Goal: Check status: Check status

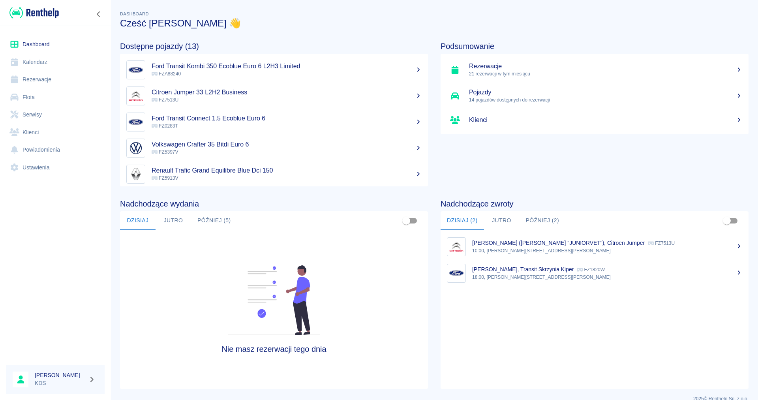
click at [41, 61] on link "Kalendarz" at bounding box center [55, 62] width 98 height 18
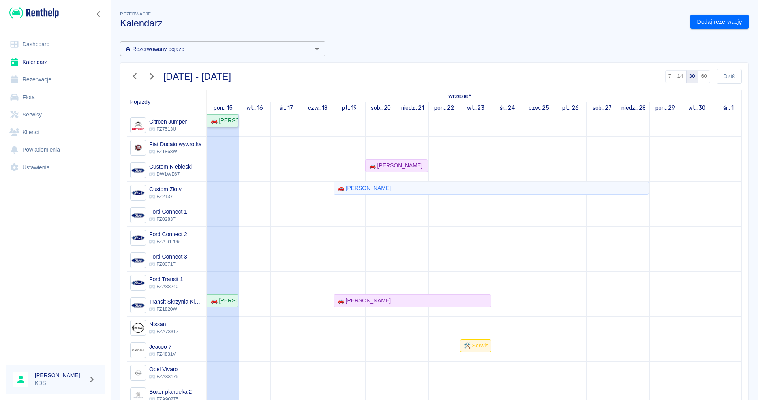
click at [216, 121] on div "🚗 [PERSON_NAME] "JUNIORVET" - [PERSON_NAME]" at bounding box center [223, 120] width 30 height 8
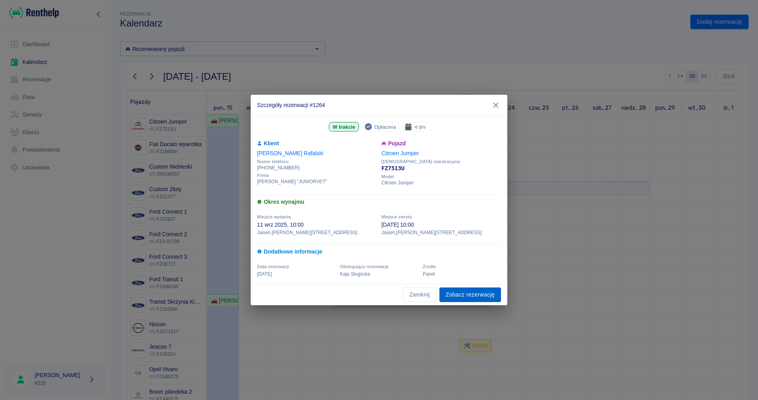
click at [454, 295] on link "Zobacz rezerwację" at bounding box center [470, 294] width 62 height 15
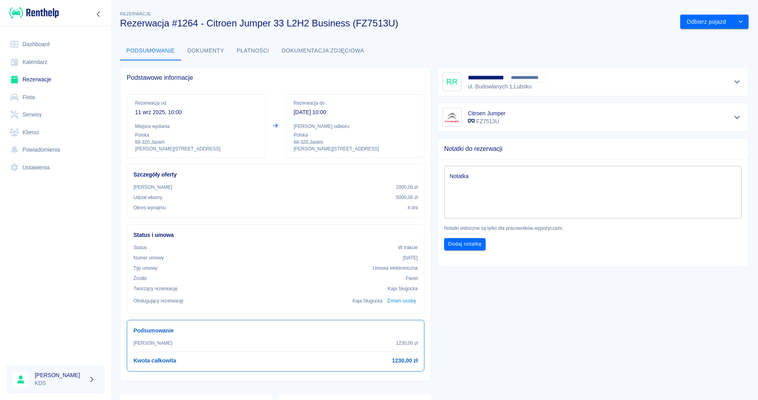
click at [27, 62] on link "Kalendarz" at bounding box center [55, 62] width 98 height 18
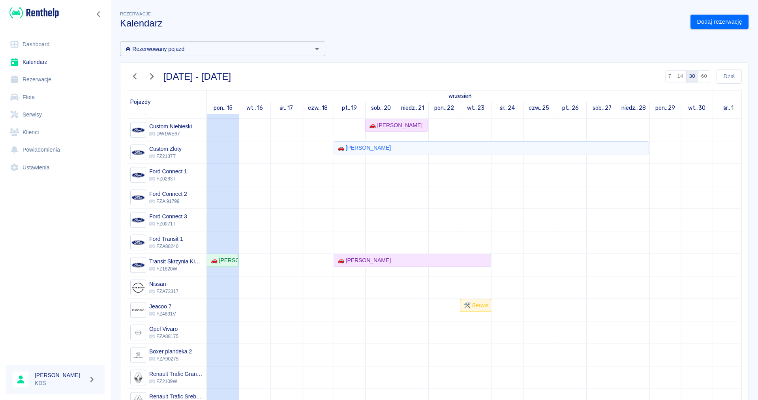
scroll to position [135, 0]
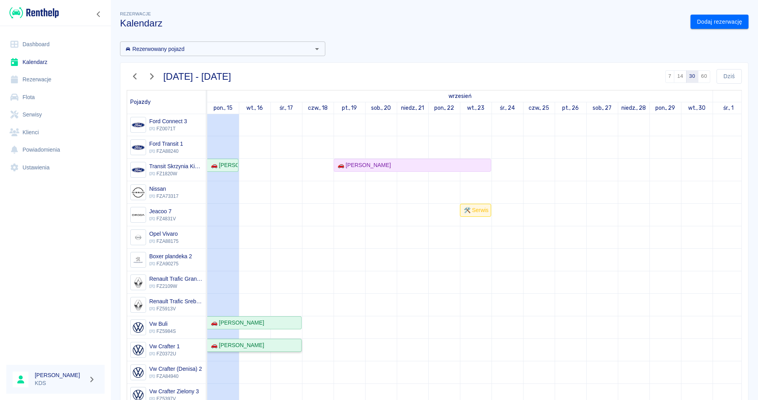
click at [256, 346] on div "🚗 [PERSON_NAME]" at bounding box center [236, 345] width 56 height 8
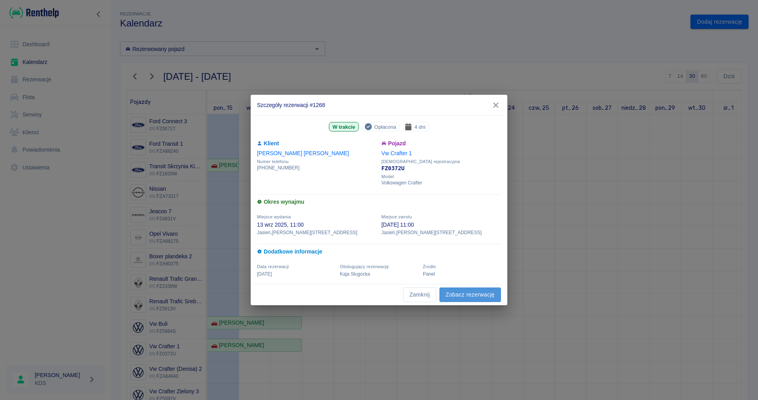
click at [458, 292] on link "Zobacz rezerwację" at bounding box center [470, 294] width 62 height 15
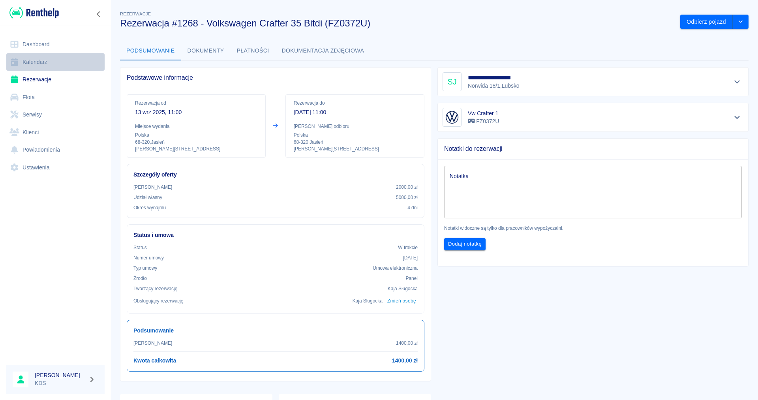
click at [48, 58] on link "Kalendarz" at bounding box center [55, 62] width 98 height 18
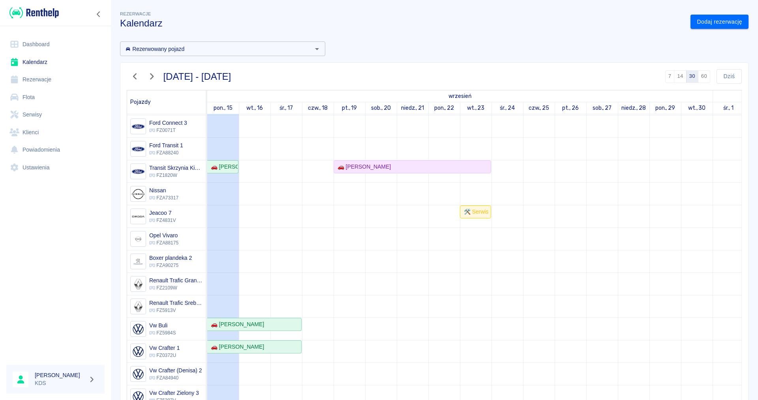
scroll to position [135, 0]
click at [264, 323] on div "🚗 [PERSON_NAME]" at bounding box center [254, 323] width 93 height 8
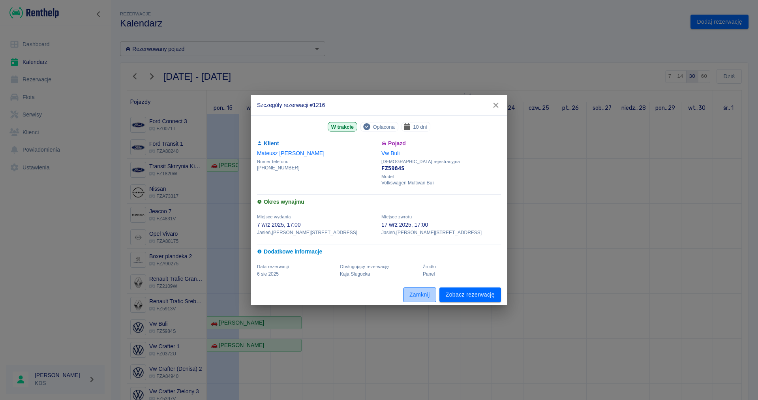
click at [415, 297] on button "Zamknij" at bounding box center [419, 294] width 33 height 15
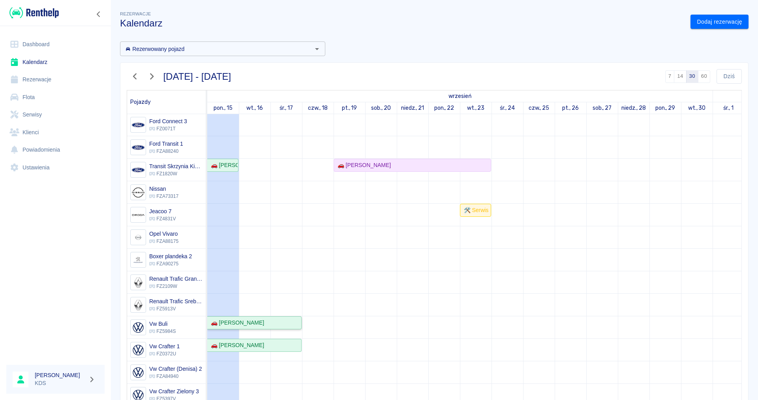
click at [247, 320] on div "🚗 [PERSON_NAME]" at bounding box center [236, 323] width 56 height 8
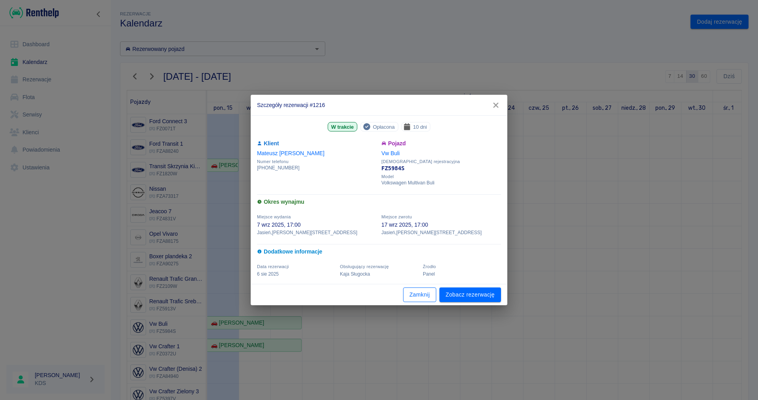
click at [423, 294] on button "Zamknij" at bounding box center [419, 294] width 33 height 15
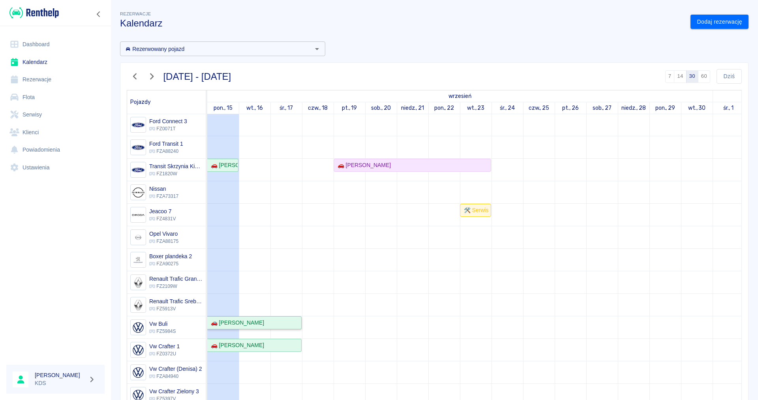
click at [246, 324] on div "🚗 [PERSON_NAME]" at bounding box center [236, 323] width 56 height 8
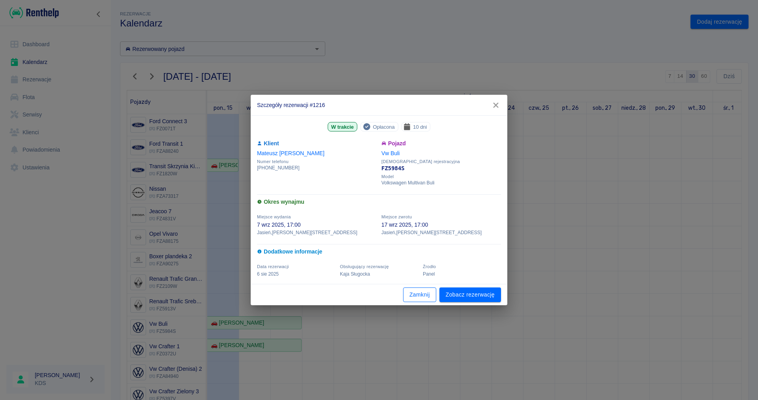
click at [416, 296] on button "Zamknij" at bounding box center [419, 294] width 33 height 15
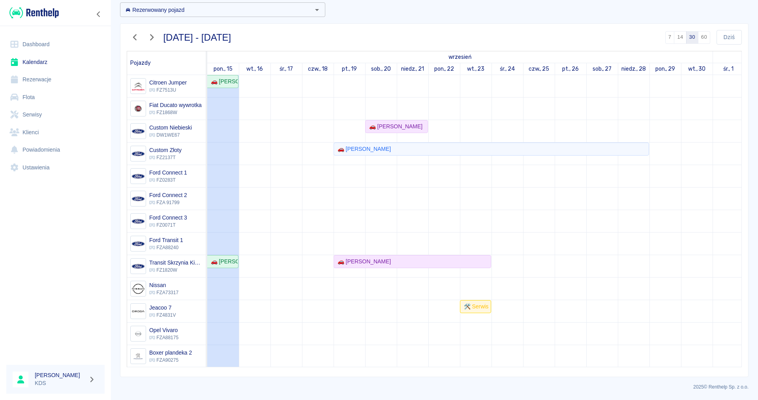
scroll to position [0, 0]
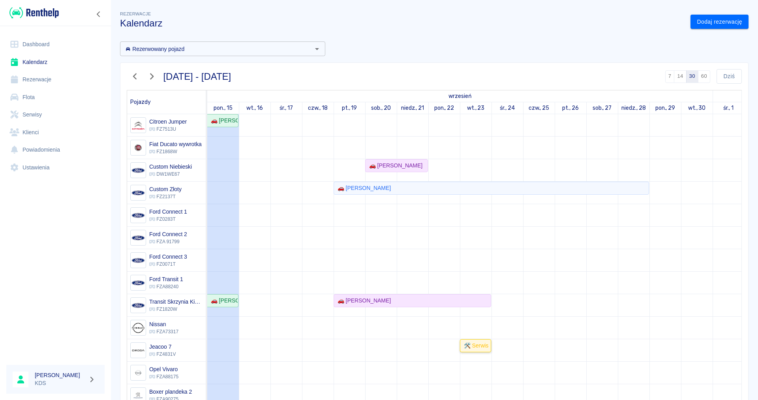
click at [484, 349] on div "🛠️ Serwis" at bounding box center [475, 345] width 28 height 8
click at [360, 302] on div "🚗 [PERSON_NAME]" at bounding box center [362, 300] width 56 height 8
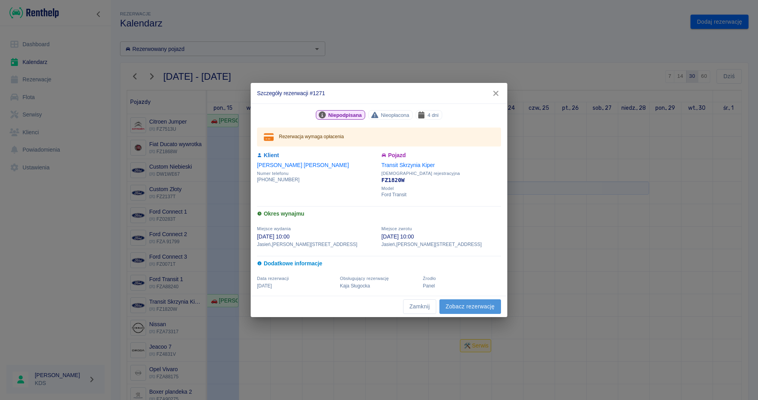
click at [490, 304] on link "Zobacz rezerwację" at bounding box center [470, 306] width 62 height 15
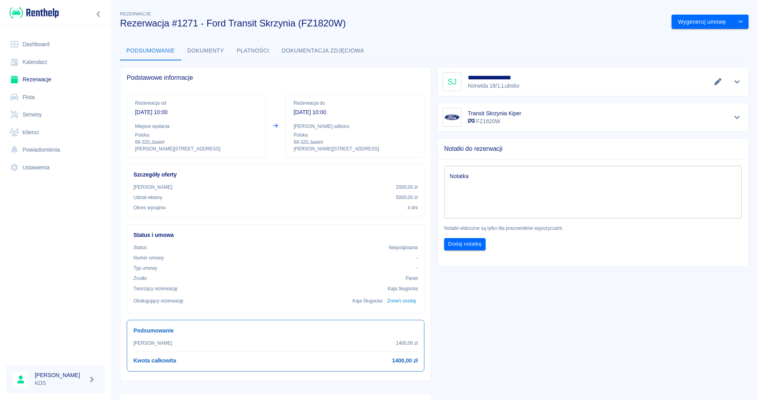
click at [40, 59] on link "Kalendarz" at bounding box center [55, 62] width 98 height 18
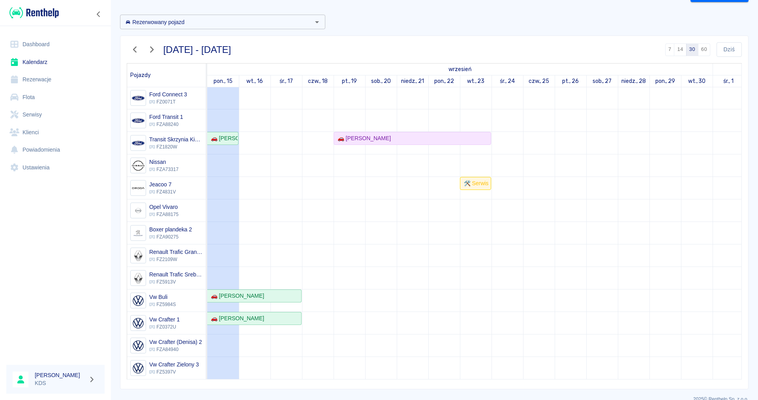
scroll to position [39, 0]
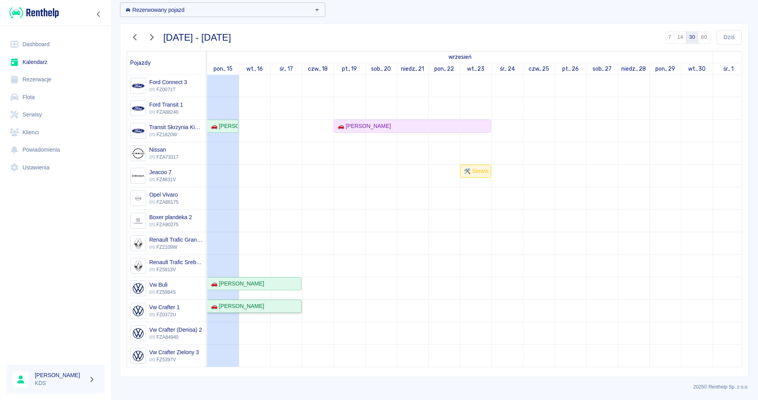
click at [235, 309] on div "🚗 [PERSON_NAME]" at bounding box center [236, 306] width 56 height 8
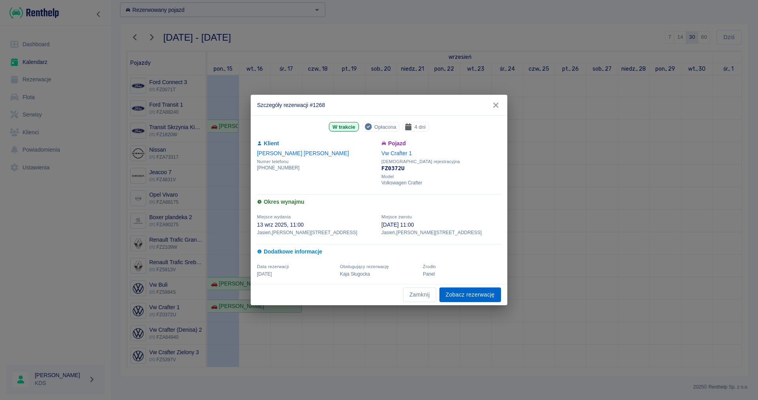
click at [491, 291] on link "Zobacz rezerwację" at bounding box center [470, 294] width 62 height 15
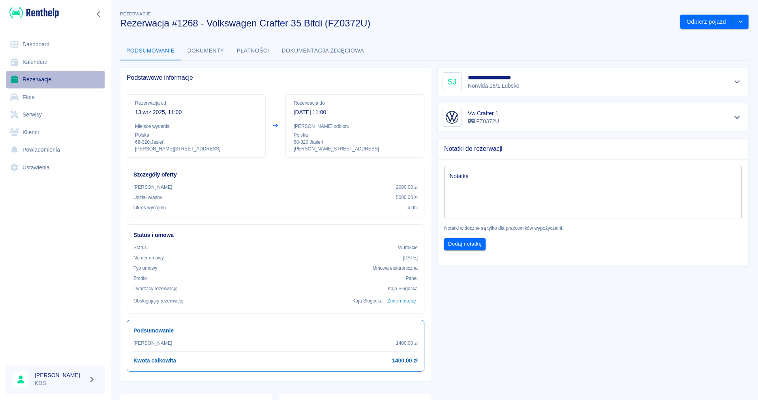
click at [31, 76] on link "Rezerwacje" at bounding box center [55, 80] width 98 height 18
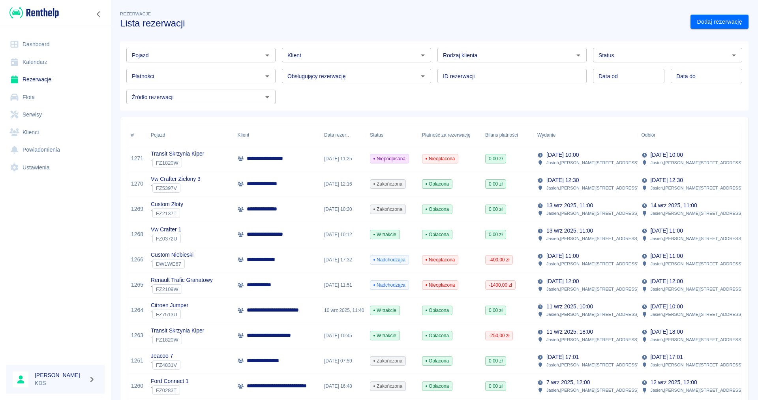
click at [34, 64] on link "Kalendarz" at bounding box center [55, 62] width 98 height 18
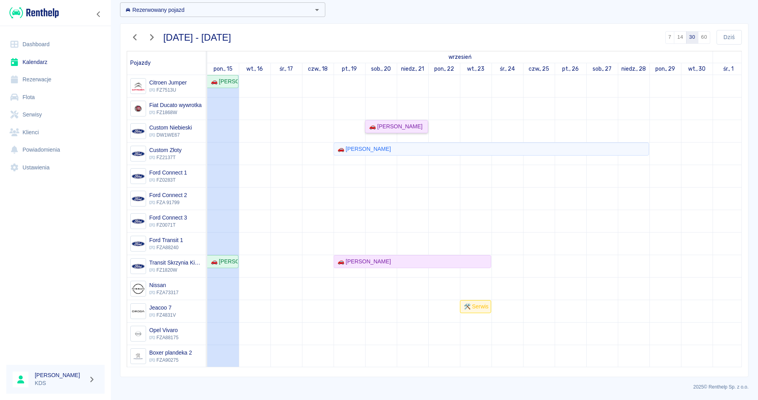
click at [398, 128] on div "🚗 [PERSON_NAME]" at bounding box center [394, 126] width 56 height 8
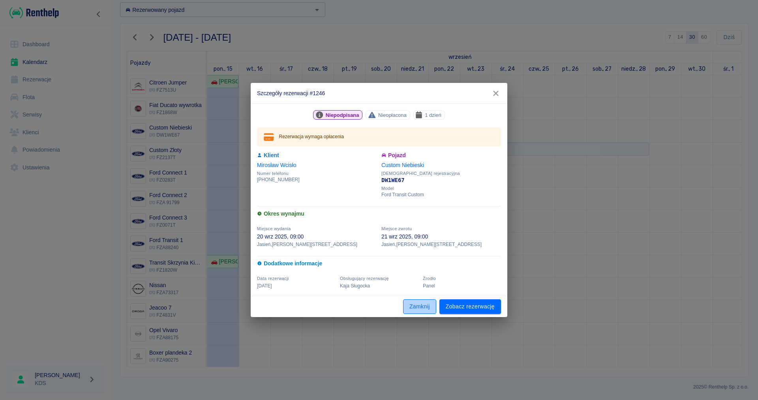
click at [420, 307] on button "Zamknij" at bounding box center [419, 306] width 33 height 15
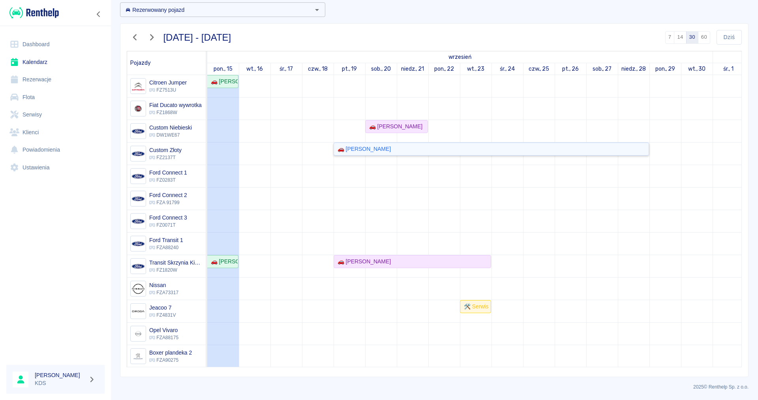
click at [386, 146] on div "🚗 [PERSON_NAME]" at bounding box center [362, 149] width 56 height 8
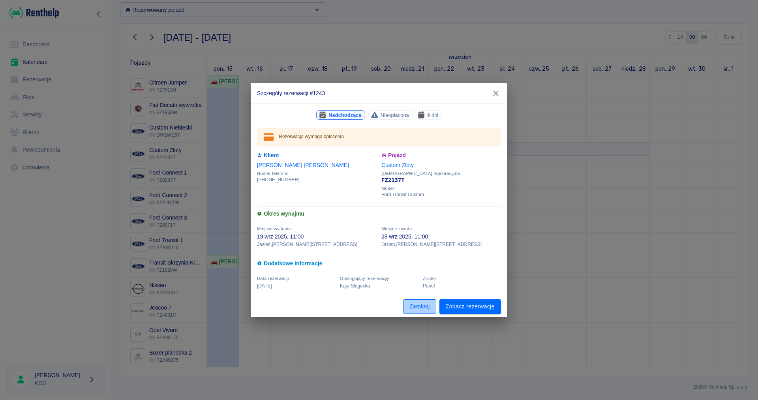
click at [426, 309] on button "Zamknij" at bounding box center [419, 306] width 33 height 15
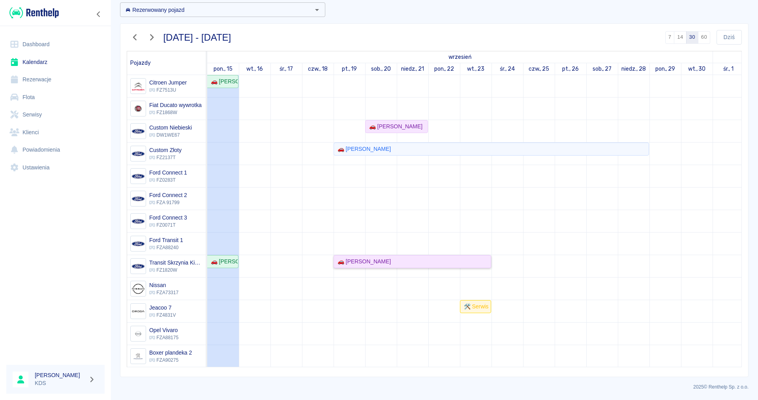
click at [361, 264] on div "🚗 [PERSON_NAME]" at bounding box center [362, 261] width 56 height 8
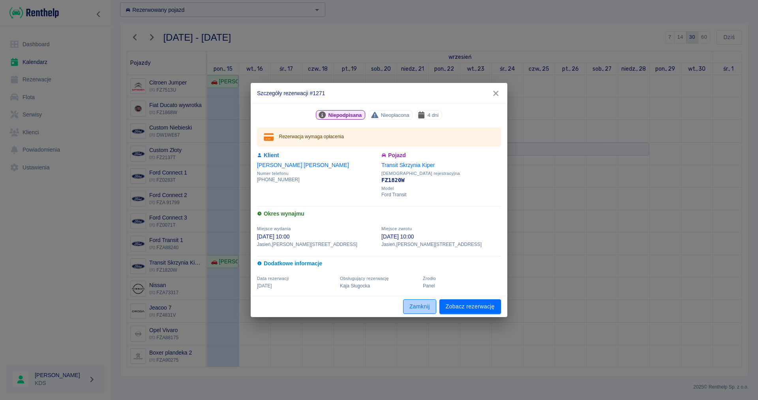
click at [420, 307] on button "Zamknij" at bounding box center [419, 306] width 33 height 15
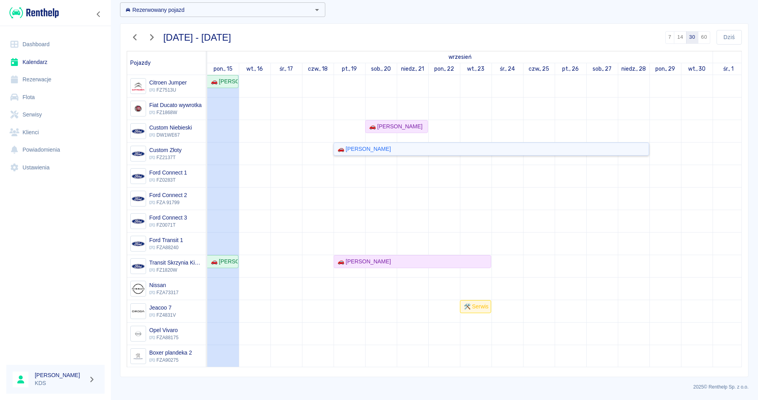
click at [358, 149] on div "🚗 [PERSON_NAME]" at bounding box center [362, 149] width 56 height 8
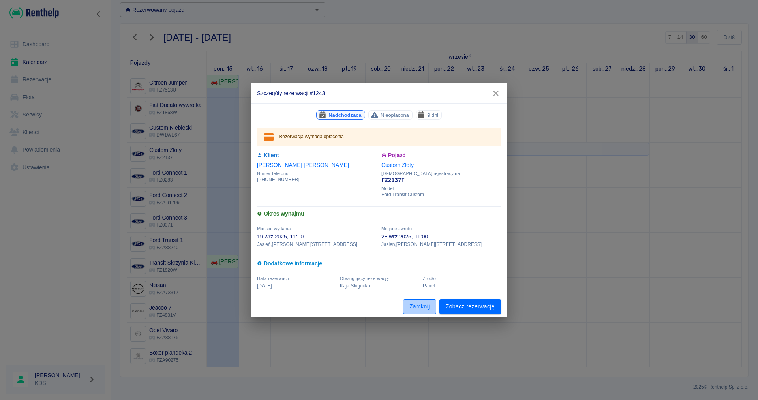
click at [414, 305] on button "Zamknij" at bounding box center [419, 306] width 33 height 15
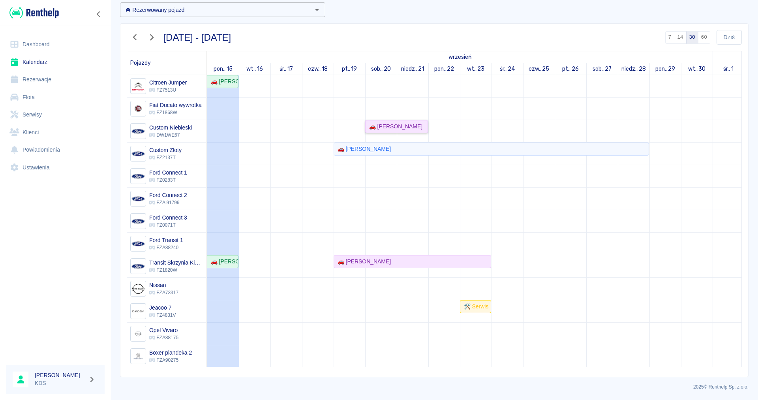
click at [376, 126] on div "🚗 [PERSON_NAME]" at bounding box center [394, 126] width 56 height 8
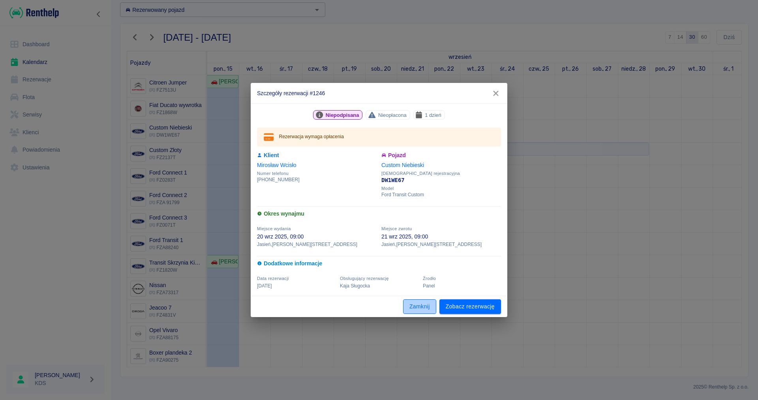
click at [427, 306] on button "Zamknij" at bounding box center [419, 306] width 33 height 15
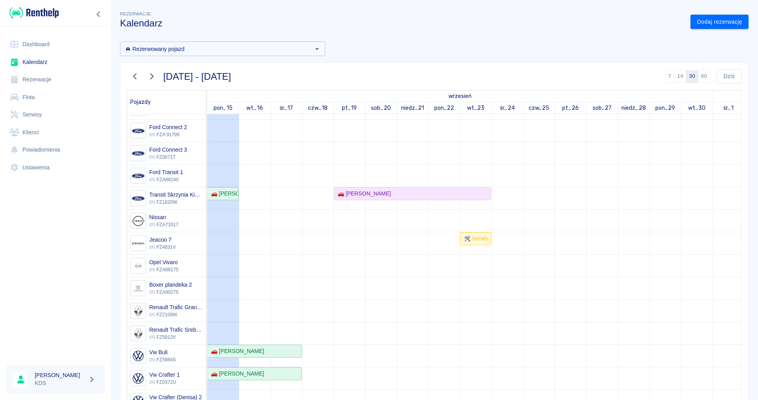
scroll to position [135, 0]
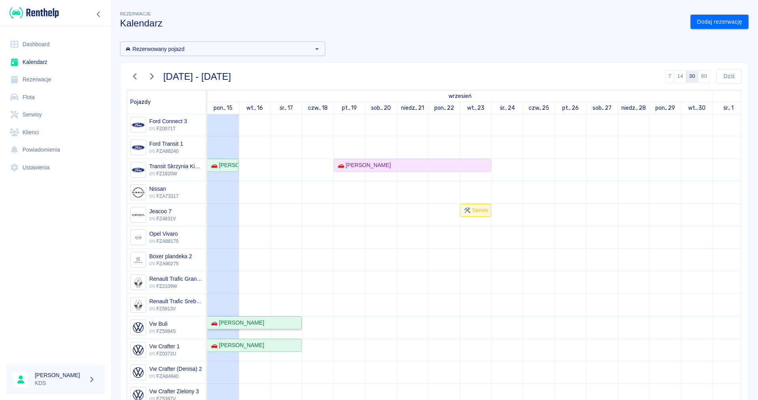
click at [282, 323] on div "🚗 [PERSON_NAME]" at bounding box center [254, 323] width 93 height 8
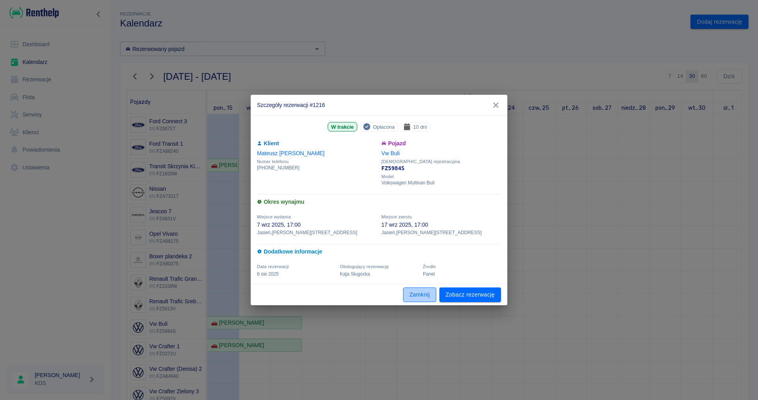
click at [420, 294] on button "Zamknij" at bounding box center [419, 294] width 33 height 15
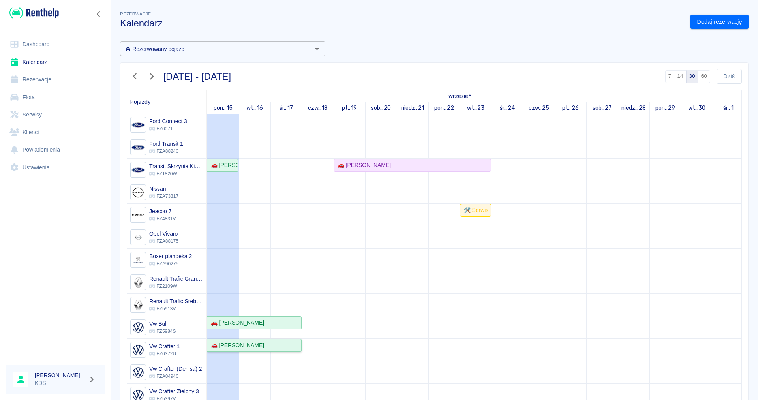
click at [272, 349] on div "🚗 [PERSON_NAME]" at bounding box center [254, 345] width 93 height 8
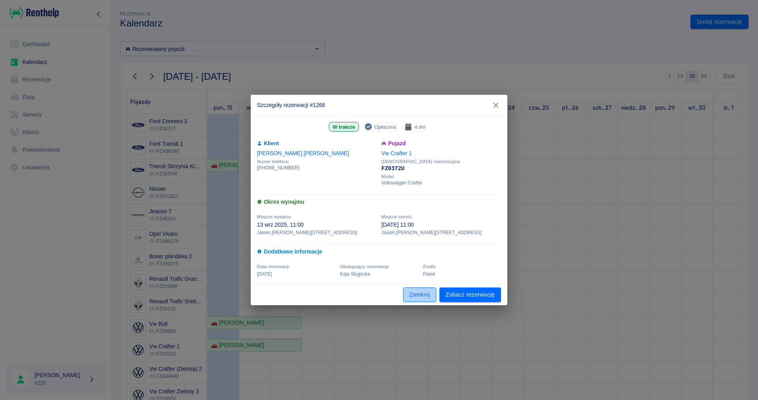
click at [421, 298] on button "Zamknij" at bounding box center [419, 294] width 33 height 15
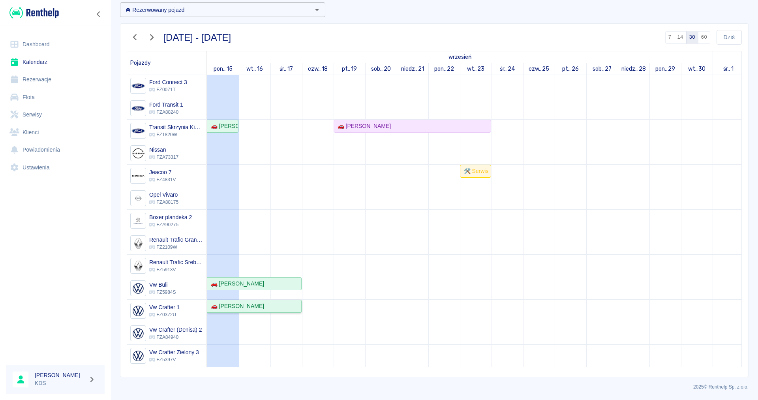
scroll to position [0, 0]
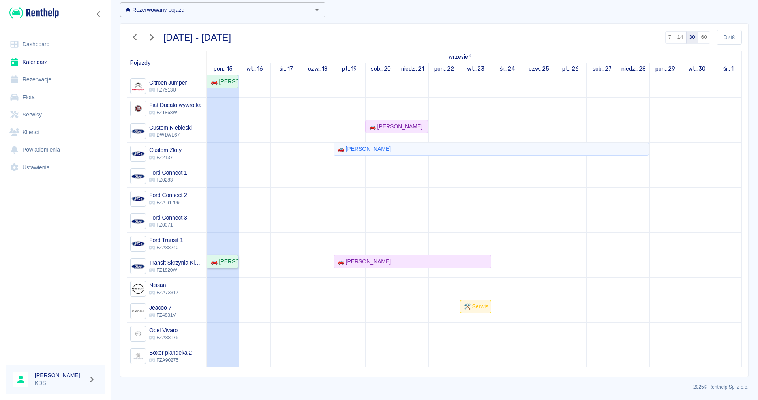
click at [221, 260] on div "🚗 [PERSON_NAME]" at bounding box center [223, 261] width 30 height 8
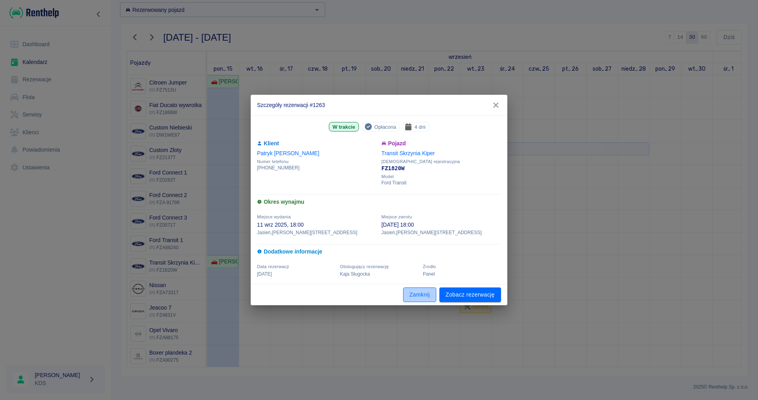
click at [418, 293] on button "Zamknij" at bounding box center [419, 294] width 33 height 15
